Goal: Communication & Community: Answer question/provide support

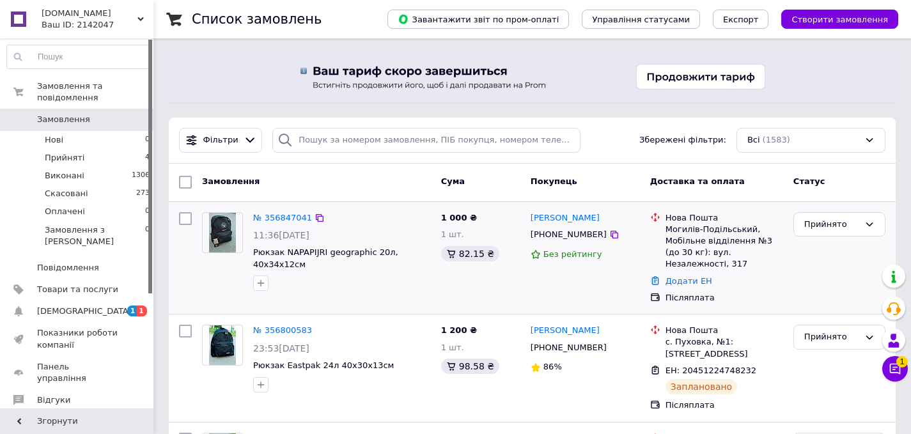
click at [187, 217] on input "checkbox" at bounding box center [185, 218] width 13 height 13
checkbox input "true"
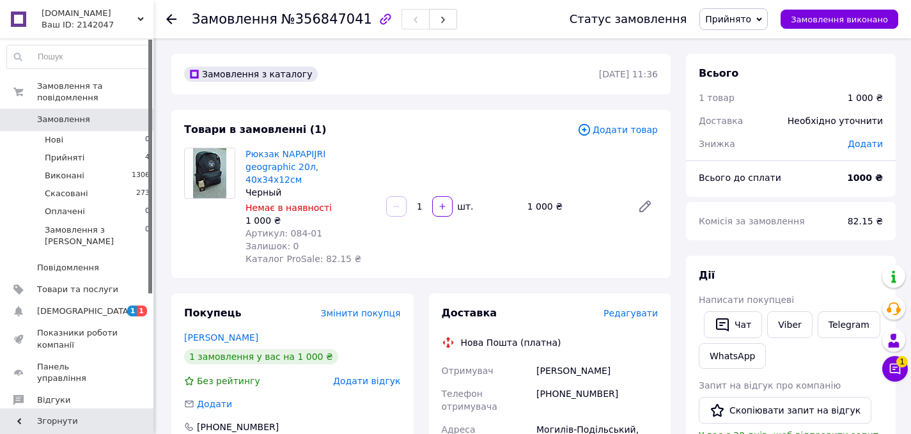
click at [737, 317] on button "Чат" at bounding box center [733, 324] width 58 height 27
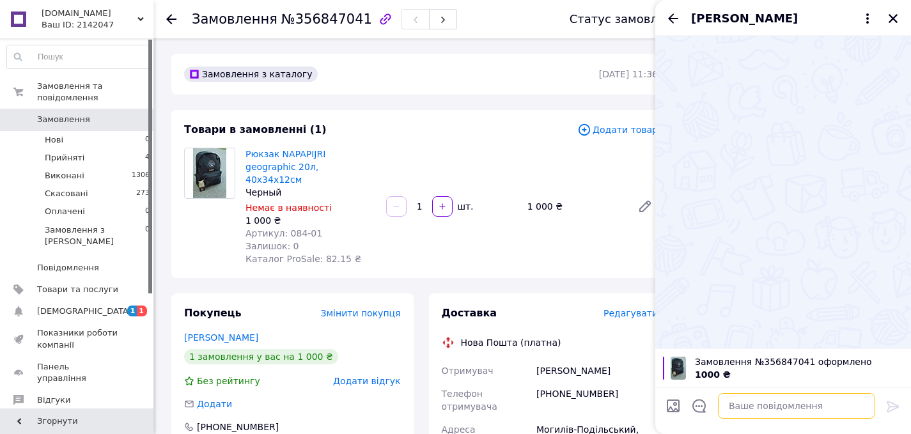
click at [774, 407] on textarea at bounding box center [796, 406] width 157 height 26
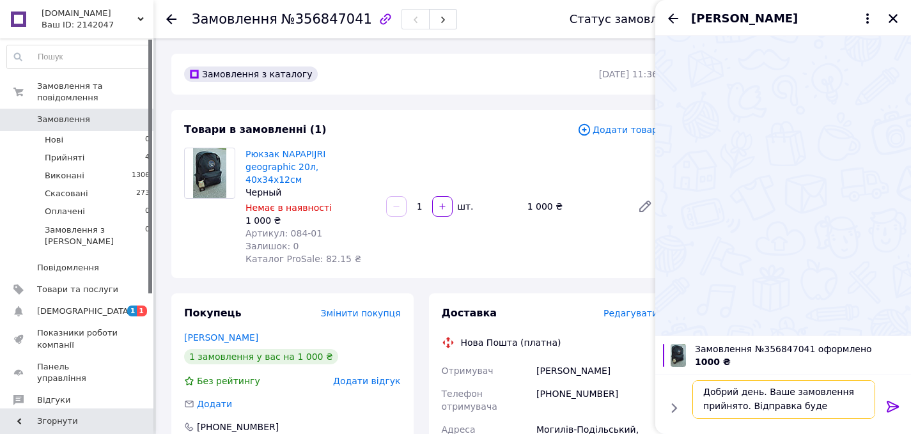
type textarea "Добрий день. Ваше замовлення прийнято. Відправка буде сьогодні"
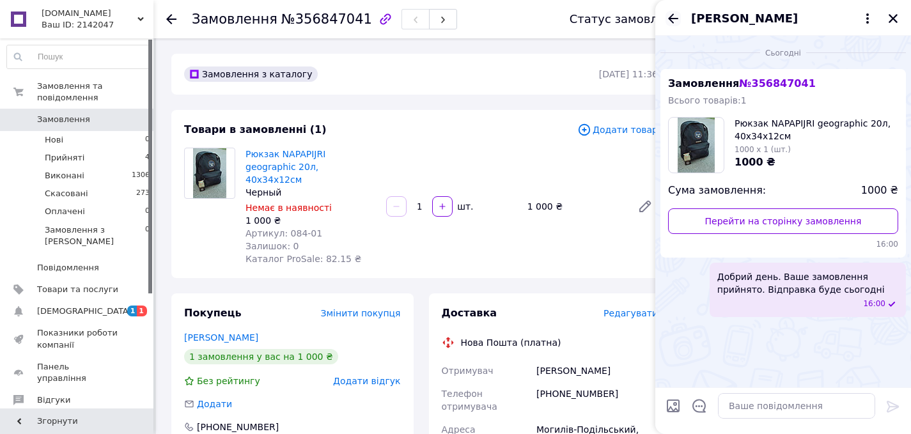
click at [667, 19] on icon "Назад" at bounding box center [673, 18] width 15 height 15
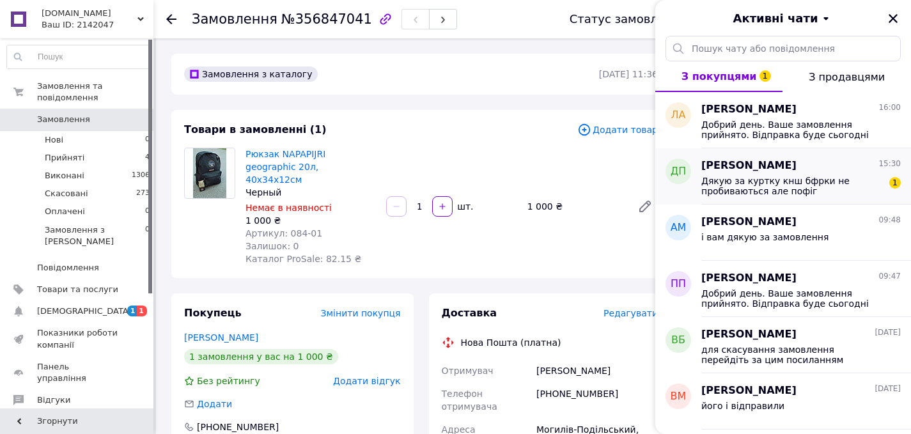
click at [755, 180] on span "Дякую за куртку кнш бфрки не пробиваються але пофіг" at bounding box center [792, 186] width 182 height 20
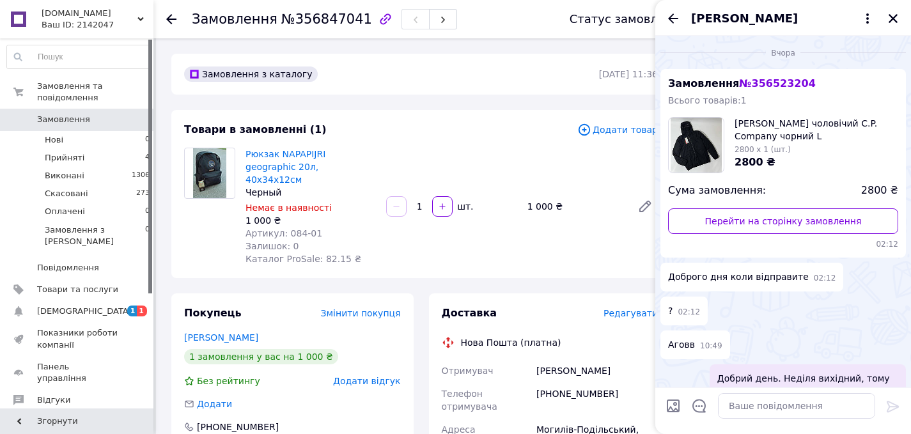
scroll to position [583, 0]
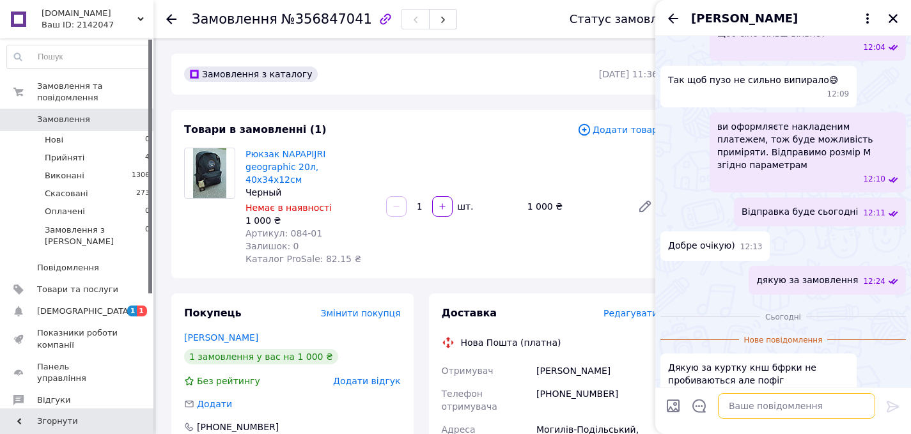
click at [738, 400] on textarea at bounding box center [796, 406] width 157 height 26
type textarea "З"
type textarea "Будь ласка, звертайтесь"
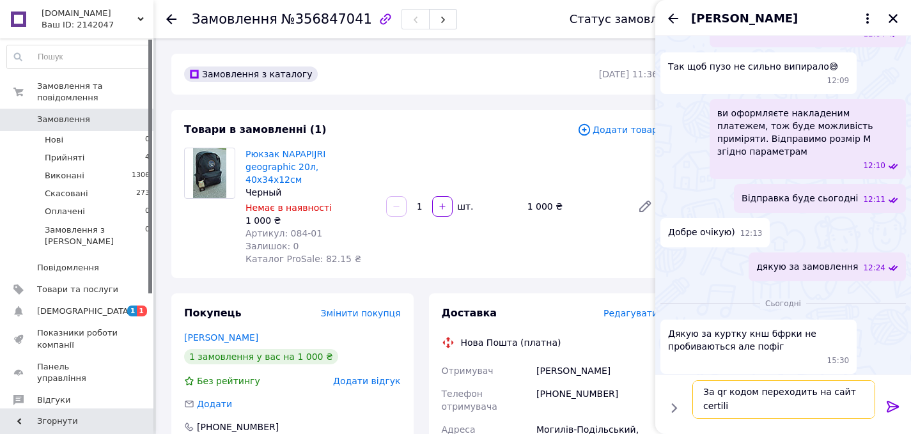
scroll to position [1, 0]
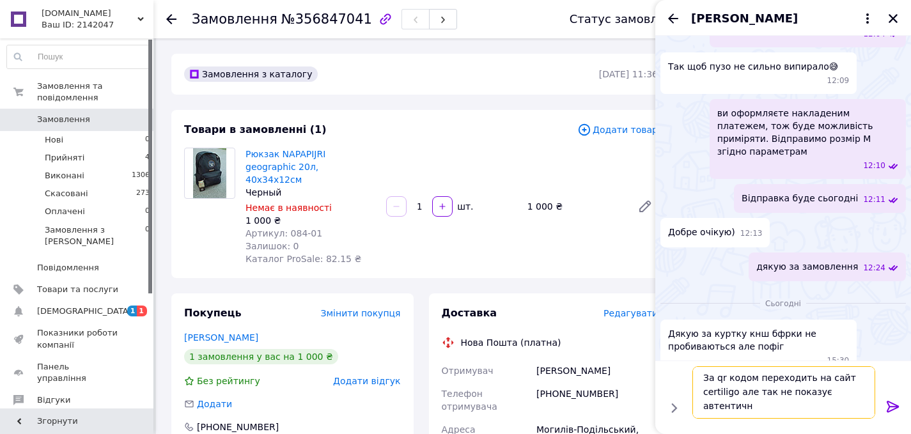
type textarea "За qr кодом переходить на сайт certiligo але так не показує автентично"
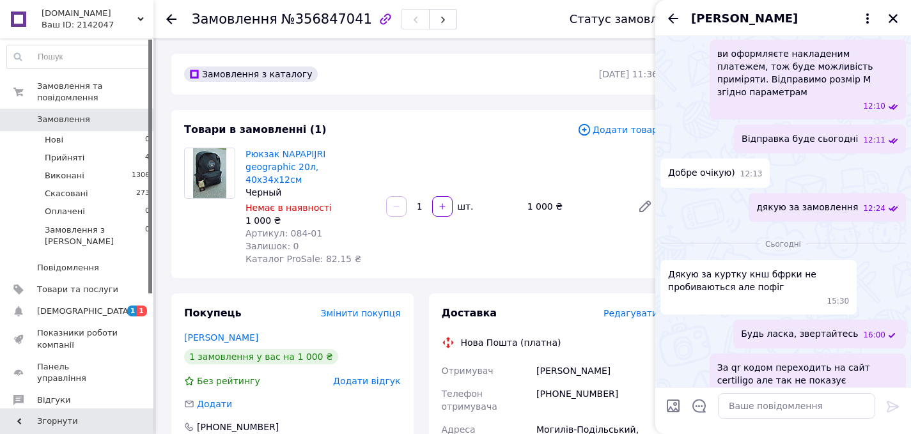
click at [671, 19] on icon "Назад" at bounding box center [673, 18] width 10 height 10
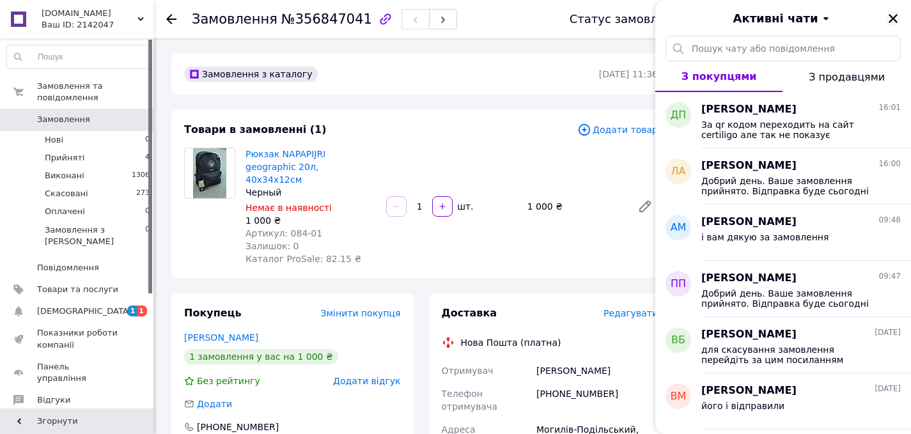
click at [892, 17] on icon "Закрити" at bounding box center [893, 18] width 9 height 9
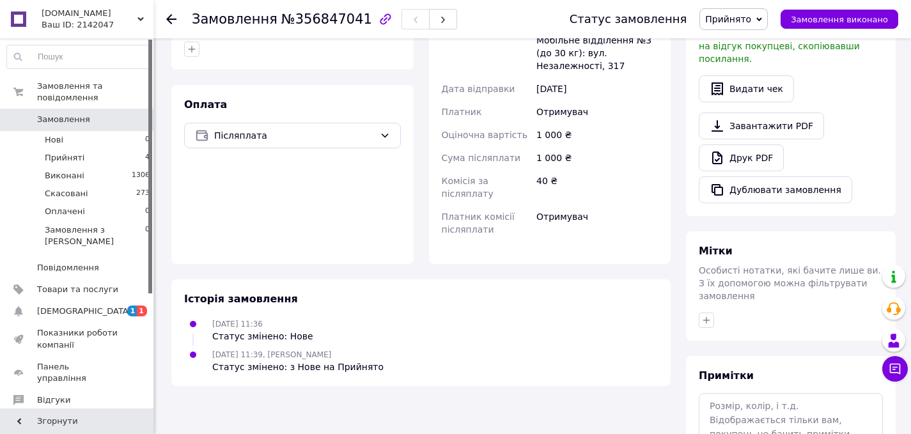
scroll to position [403, 0]
click at [733, 406] on textarea at bounding box center [791, 427] width 184 height 68
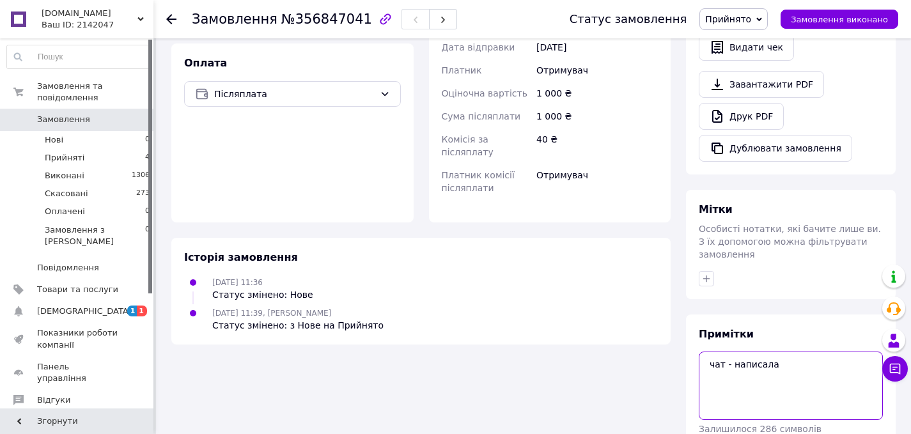
scroll to position [495, 0]
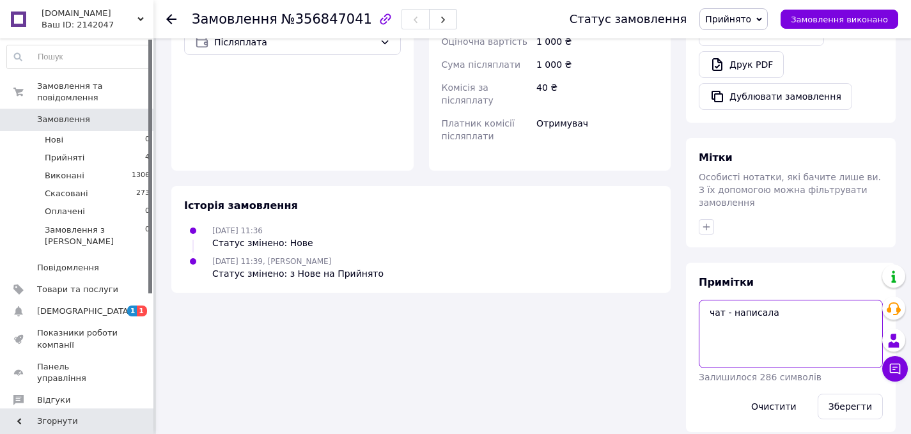
type textarea "чат - написала"
click at [830, 394] on button "Зберегти" at bounding box center [850, 407] width 65 height 26
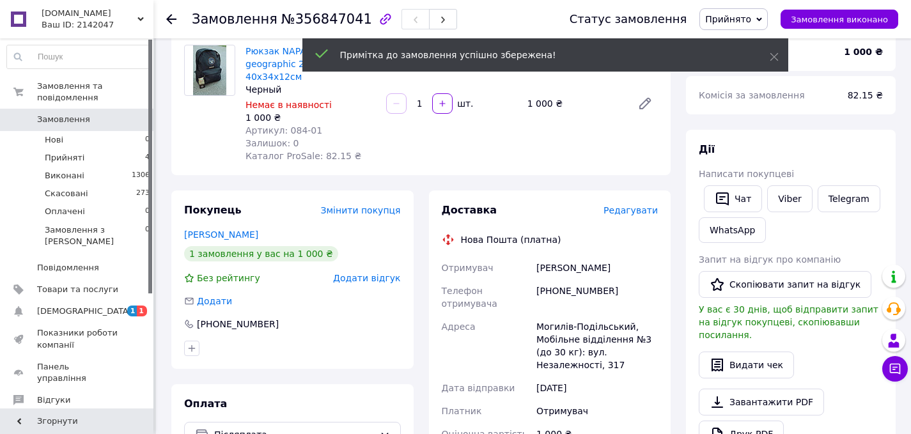
scroll to position [21, 0]
